Goal: Information Seeking & Learning: Learn about a topic

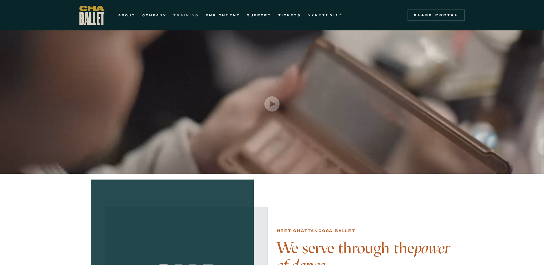
click at [188, 16] on link "TRAINING" at bounding box center [186, 15] width 26 height 7
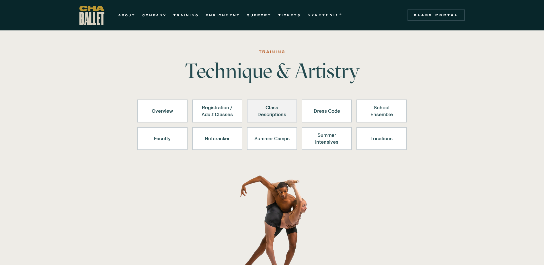
click at [263, 109] on div "Class Descriptions" at bounding box center [271, 111] width 35 height 14
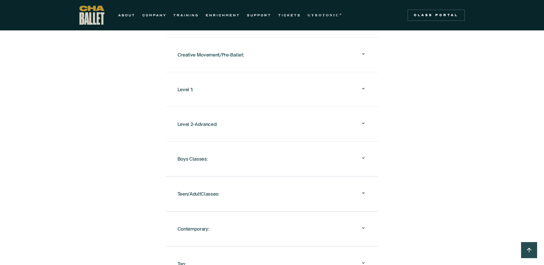
scroll to position [554, 0]
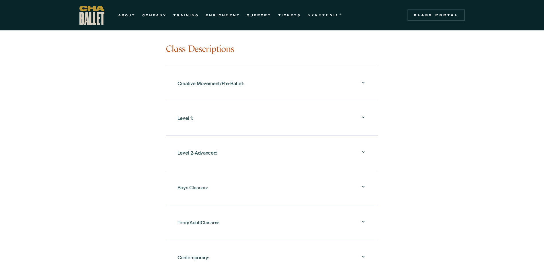
click at [289, 77] on div "Creative Movement/Pre-Ballet:" at bounding box center [271, 83] width 189 height 18
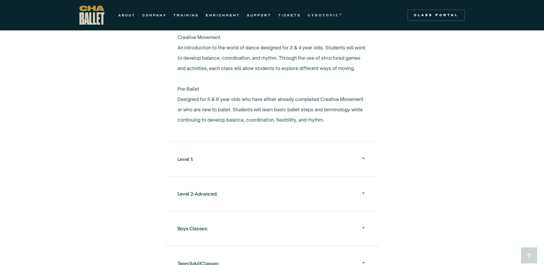
scroll to position [640, 0]
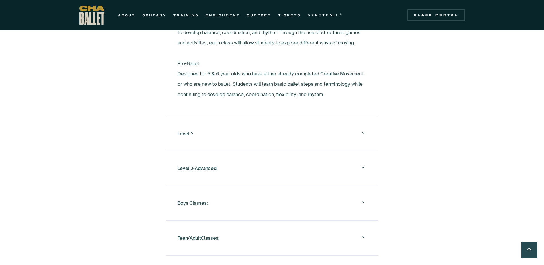
click at [300, 138] on div "Level 1:" at bounding box center [271, 133] width 189 height 18
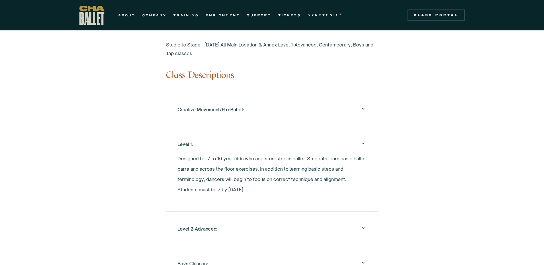
scroll to position [526, 0]
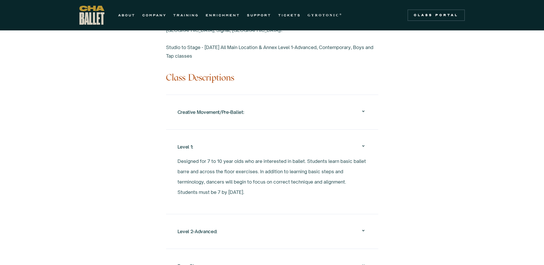
click at [289, 108] on div "Creative Movement/Pre-Ballet:" at bounding box center [271, 112] width 189 height 18
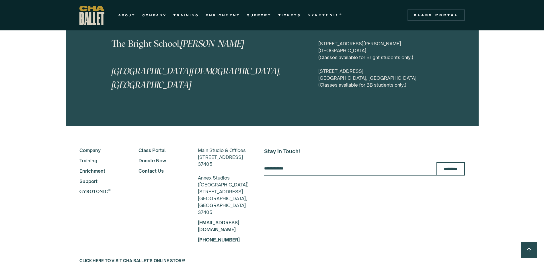
scroll to position [2991, 0]
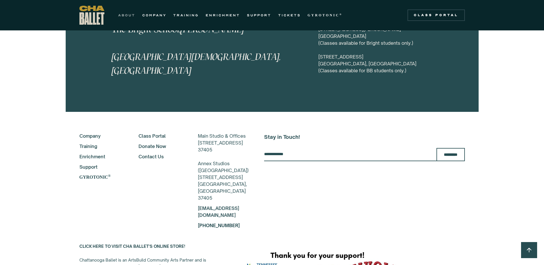
click at [131, 14] on link "ABOUT" at bounding box center [126, 15] width 17 height 7
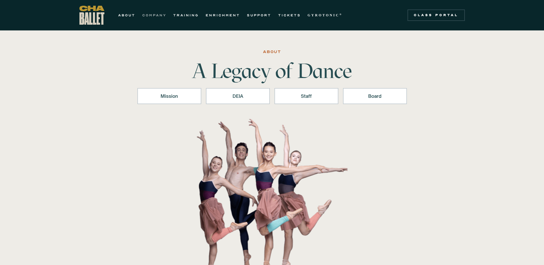
click at [161, 17] on link "COMPANY" at bounding box center [154, 15] width 24 height 7
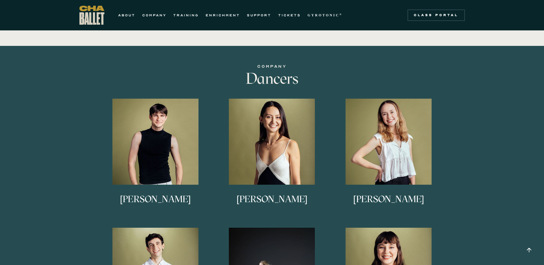
scroll to position [315, 0]
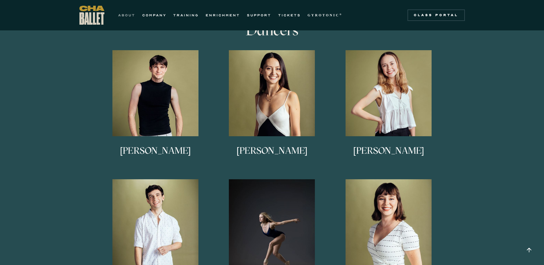
click at [124, 15] on link "ABOUT" at bounding box center [126, 15] width 17 height 7
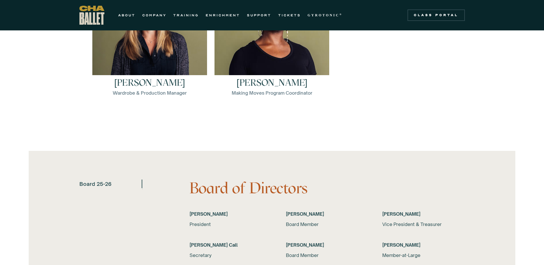
scroll to position [962, 0]
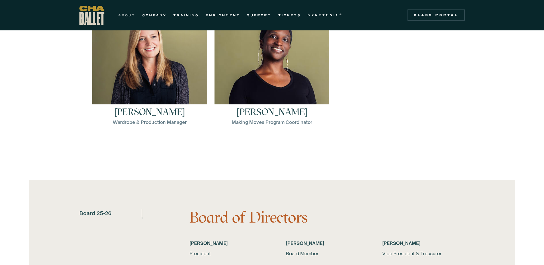
click at [125, 15] on link "ABOUT" at bounding box center [126, 15] width 17 height 7
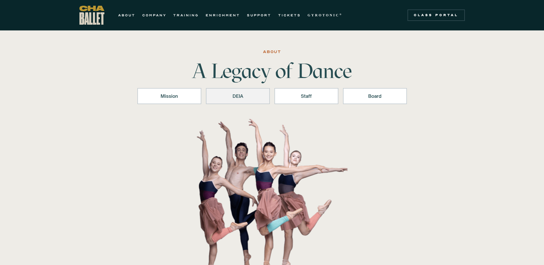
click at [245, 102] on link "DEIA" at bounding box center [238, 96] width 64 height 16
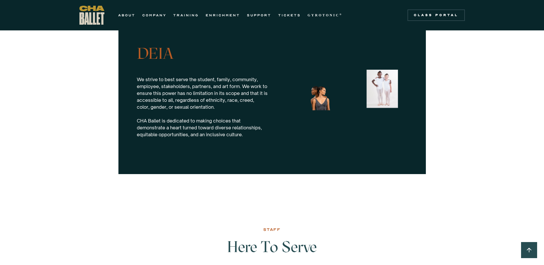
scroll to position [560, 0]
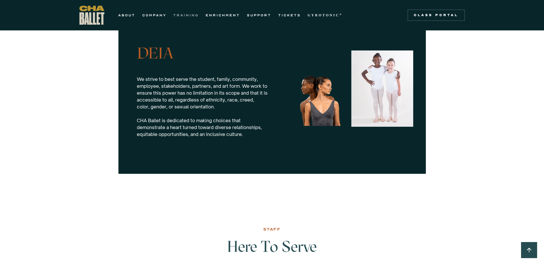
click at [186, 12] on link "TRAINING" at bounding box center [186, 15] width 26 height 7
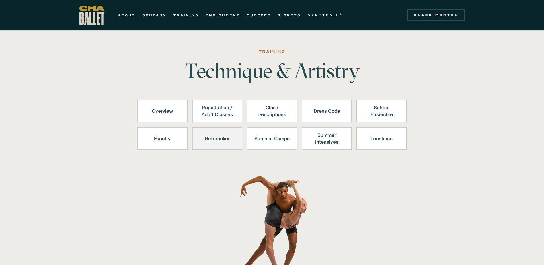
click at [194, 137] on link "Nutcracker" at bounding box center [217, 138] width 50 height 23
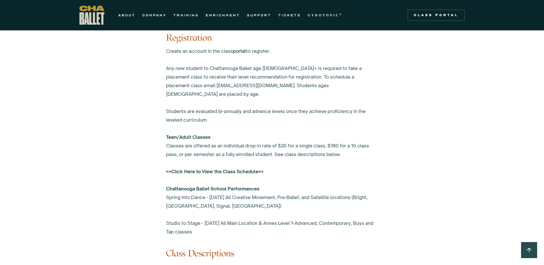
scroll to position [493, 0]
